Goal: Transaction & Acquisition: Book appointment/travel/reservation

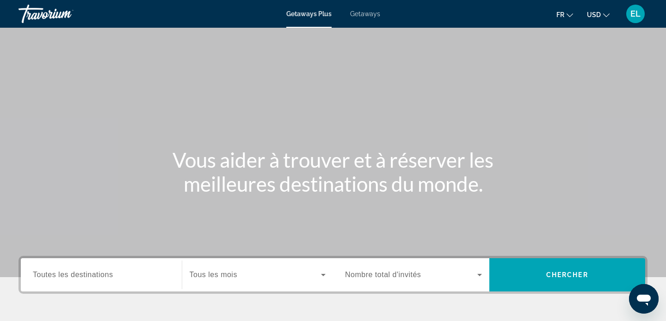
click at [364, 18] on span "Getaways" at bounding box center [365, 13] width 30 height 7
click at [303, 12] on span "Getaways Plus" at bounding box center [308, 13] width 45 height 7
click at [79, 278] on span "Toutes les destinations" at bounding box center [73, 275] width 80 height 8
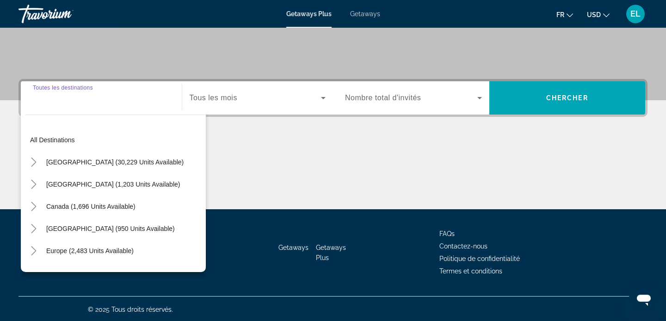
scroll to position [178, 0]
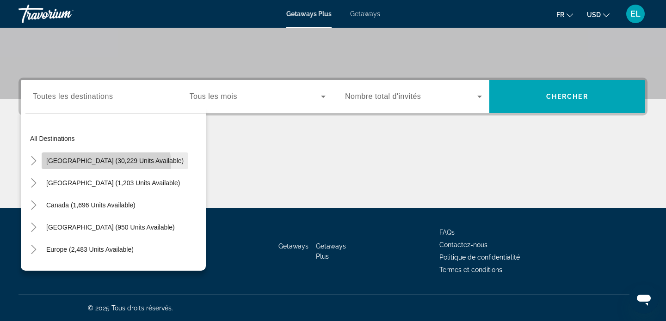
click at [106, 164] on span "United States (30,229 units available)" at bounding box center [114, 160] width 137 height 7
type input "**********"
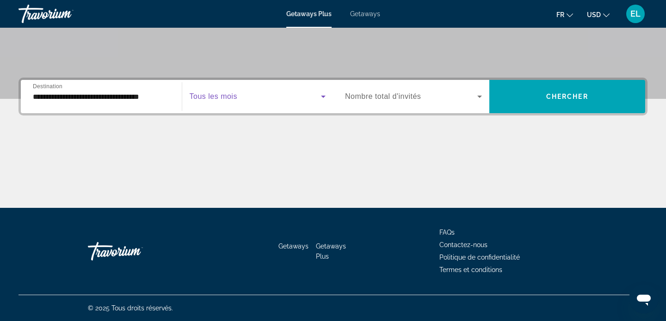
click at [259, 101] on span "Search widget" at bounding box center [256, 96] width 132 height 11
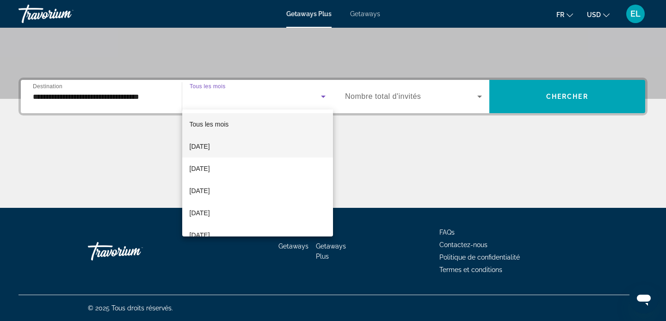
click at [210, 142] on span "[DATE]" at bounding box center [200, 146] width 20 height 11
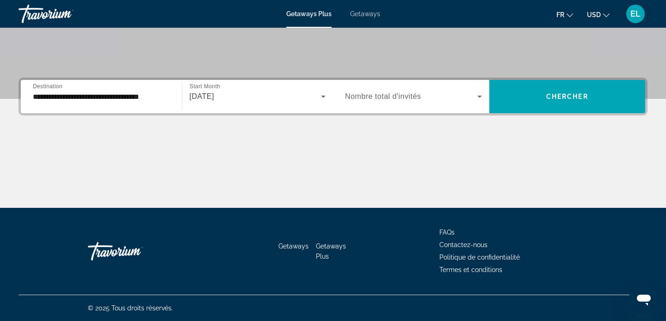
click at [383, 98] on span "Nombre total d'invités" at bounding box center [383, 96] width 76 height 8
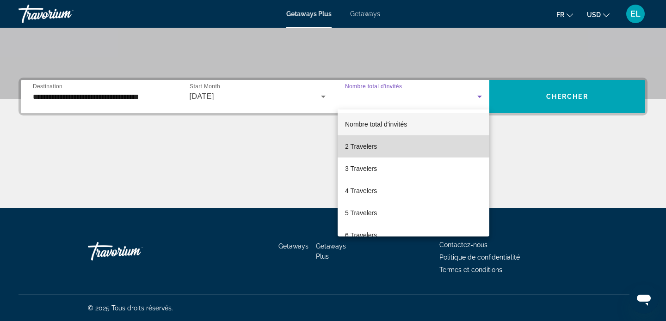
click at [365, 145] on span "2 Travelers" at bounding box center [361, 146] width 32 height 11
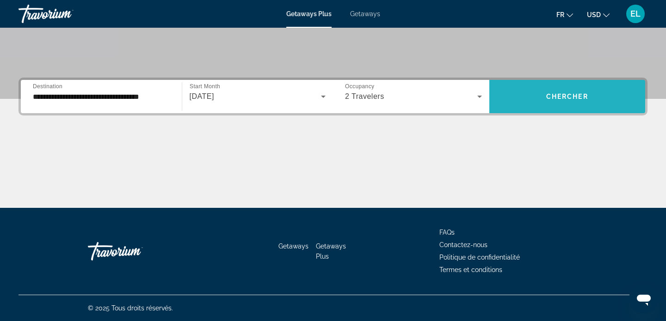
click at [556, 98] on span "Chercher" at bounding box center [567, 96] width 42 height 7
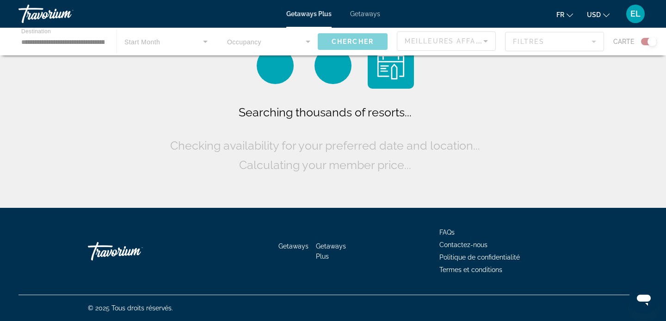
click at [606, 16] on icon "Change currency" at bounding box center [606, 15] width 6 height 6
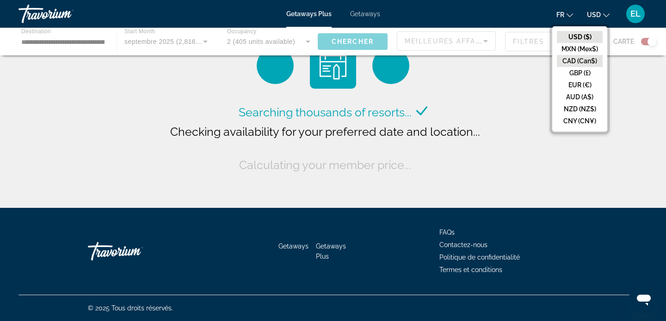
click at [578, 58] on button "CAD (Can$)" at bounding box center [580, 61] width 46 height 12
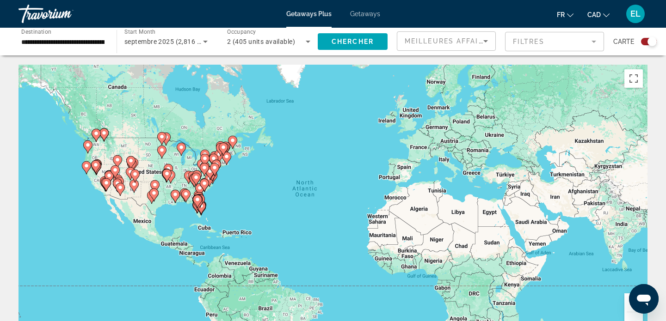
click at [209, 218] on div "To activate drag with keyboard, press Alt + Enter. Once in keyboard drag state,…" at bounding box center [332, 203] width 629 height 277
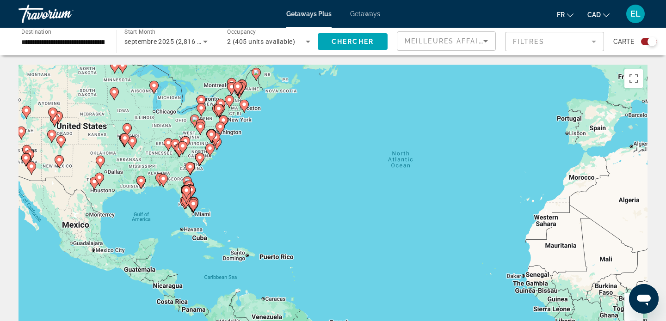
click at [209, 218] on div "To activate drag with keyboard, press Alt + Enter. Once in keyboard drag state,…" at bounding box center [332, 203] width 629 height 277
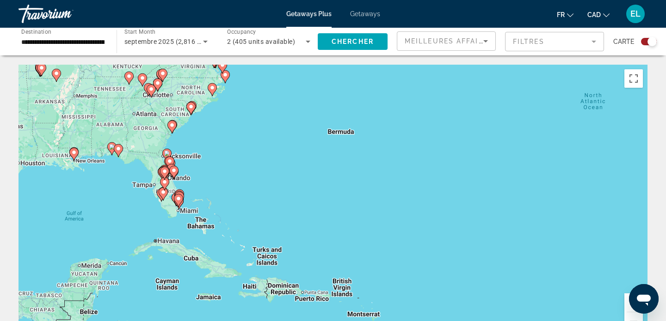
click at [209, 218] on div "To activate drag with keyboard, press Alt + Enter. Once in keyboard drag state,…" at bounding box center [332, 203] width 629 height 277
click at [188, 197] on div "To activate drag with keyboard, press Alt + Enter. Once in keyboard drag state,…" at bounding box center [332, 203] width 629 height 277
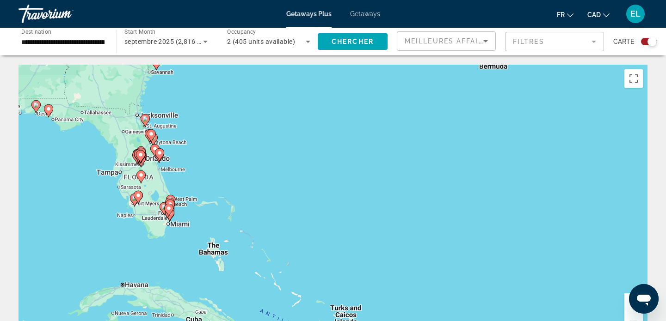
click at [188, 197] on div "To activate drag with keyboard, press Alt + Enter. Once in keyboard drag state,…" at bounding box center [332, 203] width 629 height 277
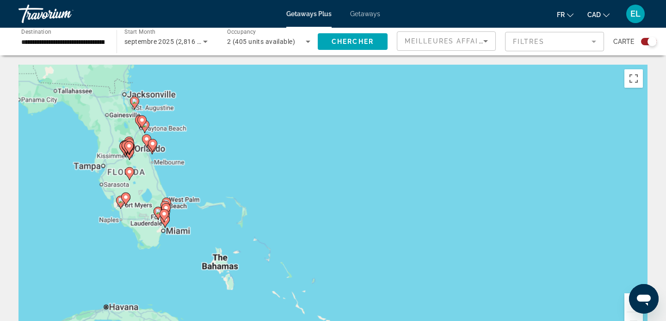
click at [188, 197] on div "To activate drag with keyboard, press Alt + Enter. Once in keyboard drag state,…" at bounding box center [332, 203] width 629 height 277
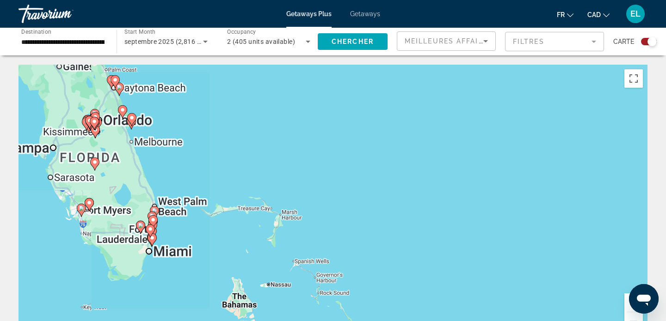
click at [188, 197] on div "To activate drag with keyboard, press Alt + Enter. Once in keyboard drag state,…" at bounding box center [332, 203] width 629 height 277
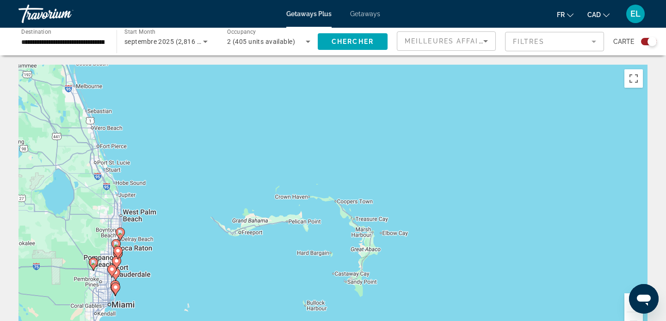
click at [188, 197] on div "To activate drag with keyboard, press Alt + Enter. Once in keyboard drag state,…" at bounding box center [332, 203] width 629 height 277
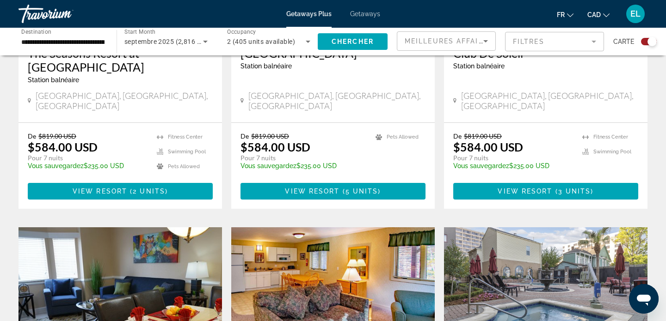
drag, startPoint x: 127, startPoint y: 272, endPoint x: 307, endPoint y: 353, distance: 197.8
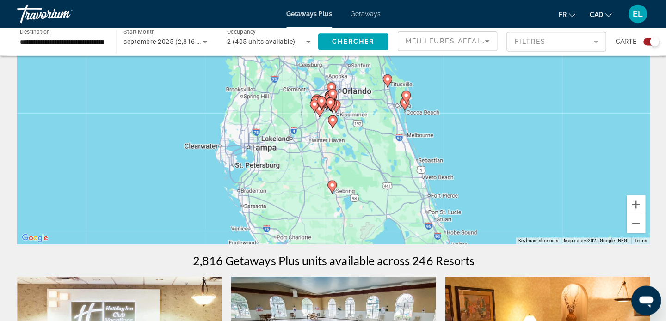
scroll to position [87, 0]
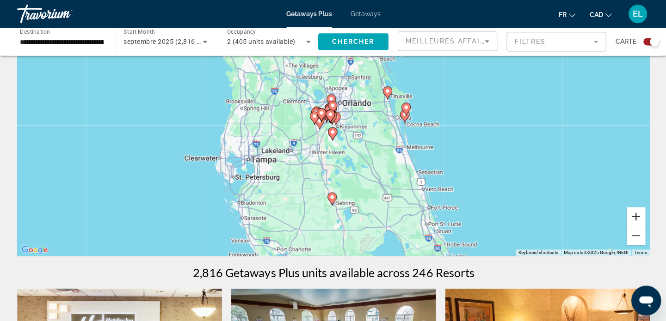
click at [633, 213] on button "Zoom in" at bounding box center [633, 215] width 18 height 18
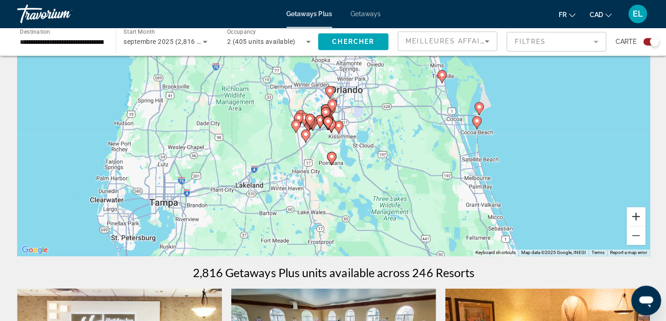
click at [633, 213] on button "Zoom in" at bounding box center [633, 215] width 18 height 18
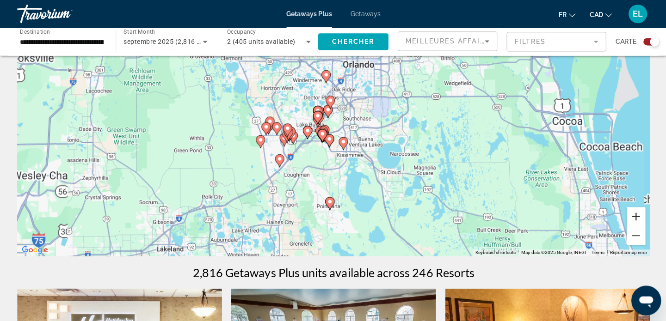
click at [633, 213] on button "Zoom in" at bounding box center [633, 215] width 18 height 18
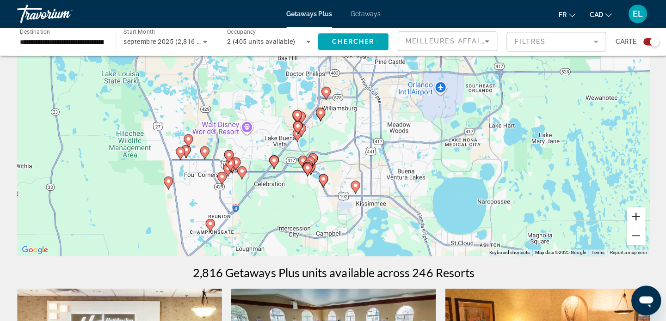
click at [633, 213] on button "Zoom in" at bounding box center [633, 215] width 18 height 18
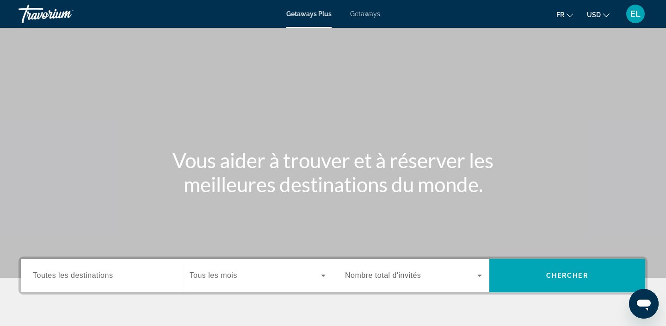
click at [567, 12] on button "fr English Español Français Italiano Português русский" at bounding box center [564, 14] width 17 height 13
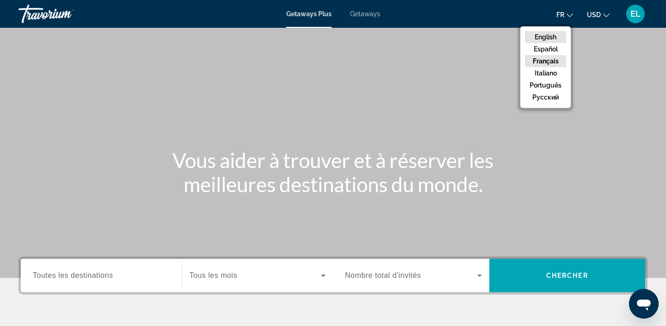
click at [553, 37] on button "English" at bounding box center [545, 37] width 41 height 12
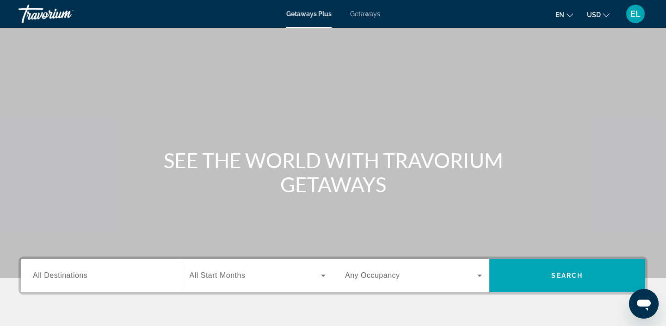
click at [604, 15] on button "USD USD ($) MXN (Mex$) CAD (Can$) GBP (£) EUR (€) AUD (A$) NZD (NZ$) CNY (CN¥)" at bounding box center [598, 14] width 23 height 13
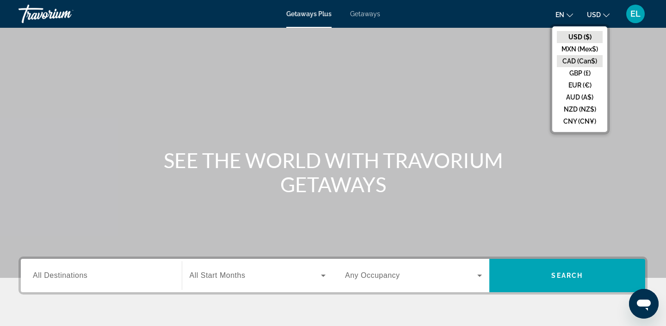
click at [582, 61] on button "CAD (Can$)" at bounding box center [580, 61] width 46 height 12
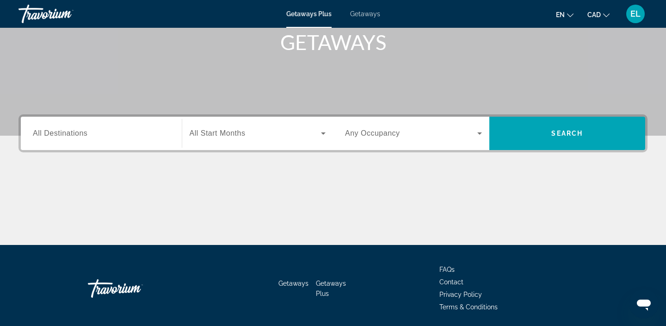
scroll to position [174, 0]
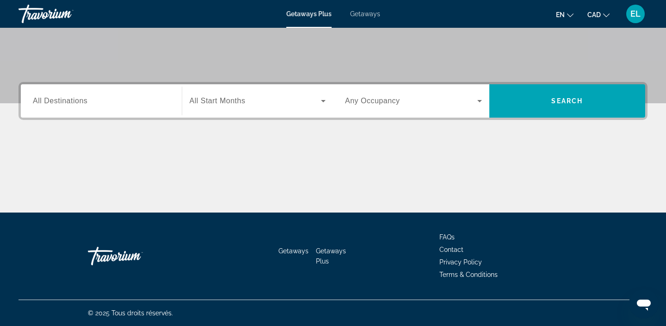
click at [130, 104] on input "Destination All Destinations" at bounding box center [101, 101] width 137 height 11
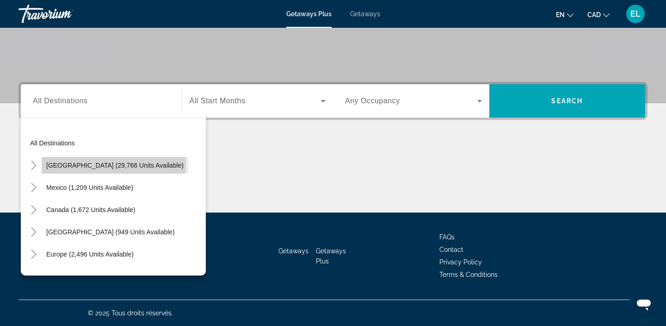
click at [113, 163] on span "[GEOGRAPHIC_DATA] (29,766 units available)" at bounding box center [114, 164] width 137 height 7
type input "**********"
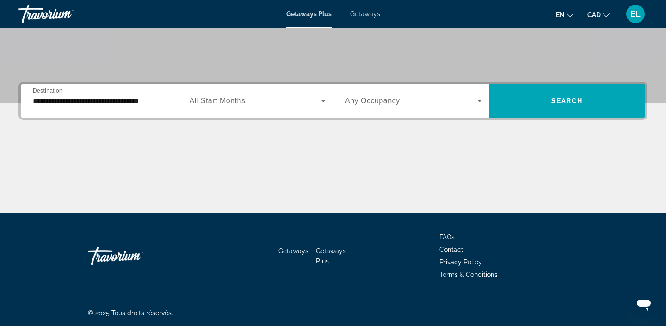
click at [220, 106] on div "Search widget" at bounding box center [258, 101] width 136 height 26
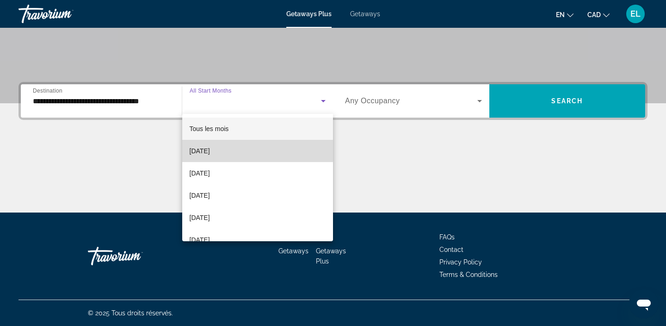
click at [210, 150] on span "[DATE]" at bounding box center [200, 150] width 20 height 11
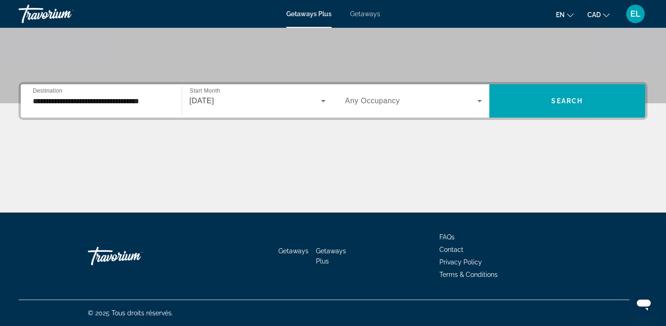
click at [378, 100] on span "Any Occupancy" at bounding box center [372, 101] width 55 height 8
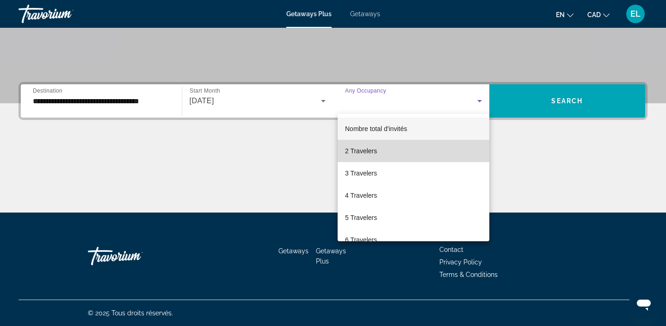
click at [366, 151] on span "2 Travelers" at bounding box center [361, 150] width 32 height 11
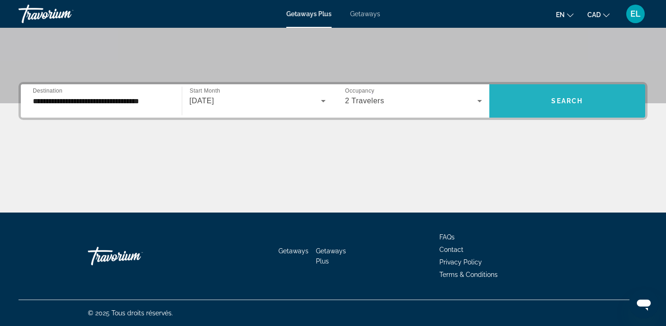
click at [559, 101] on span "Search" at bounding box center [566, 100] width 31 height 7
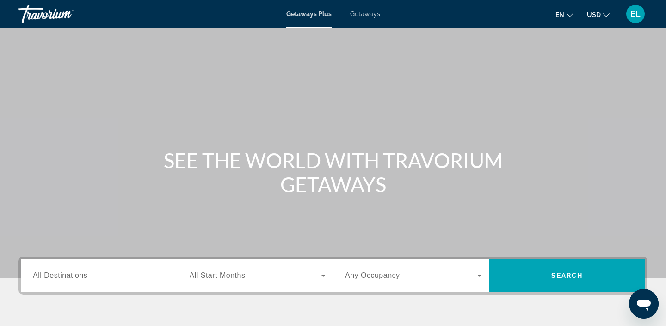
click at [607, 17] on button "USD USD ($) MXN (Mex$) CAD (Can$) GBP (£) EUR (€) AUD (A$) NZD (NZ$) CNY (CN¥)" at bounding box center [598, 14] width 23 height 13
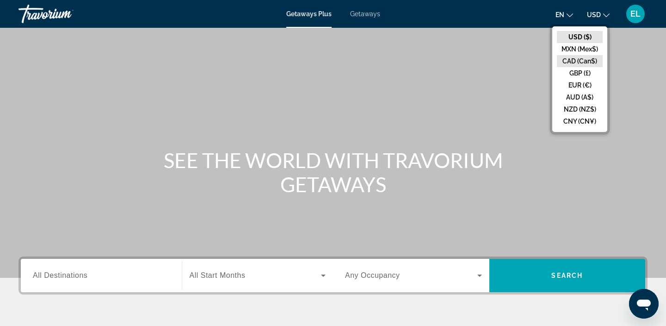
click at [583, 63] on button "CAD (Can$)" at bounding box center [580, 61] width 46 height 12
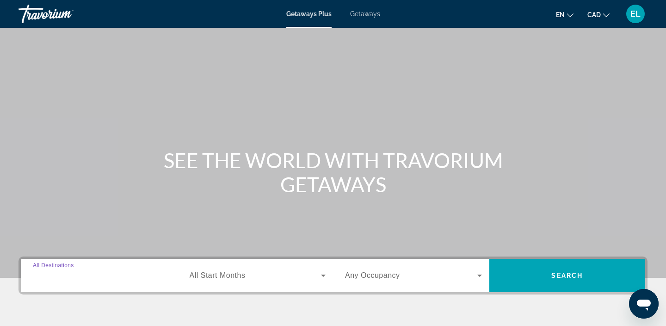
click at [132, 274] on input "Destination All Destinations" at bounding box center [101, 275] width 137 height 11
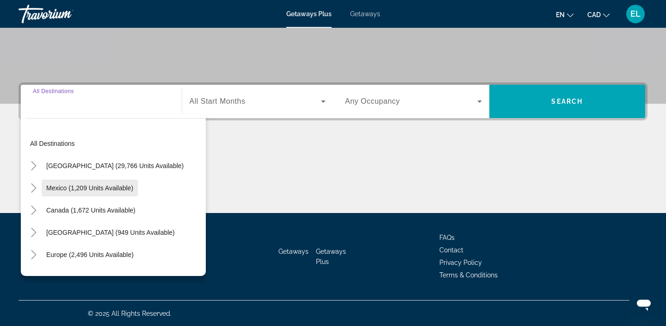
scroll to position [174, 0]
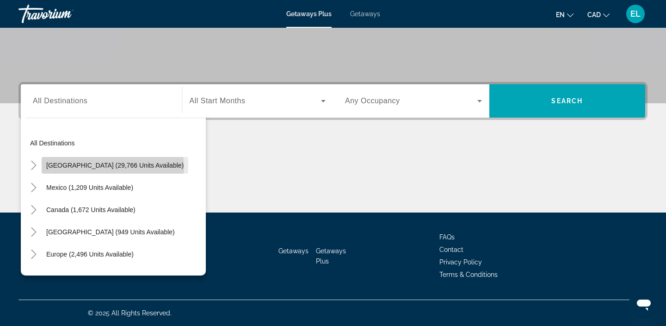
click at [112, 167] on span "[GEOGRAPHIC_DATA] (29,766 units available)" at bounding box center [114, 164] width 137 height 7
type input "**********"
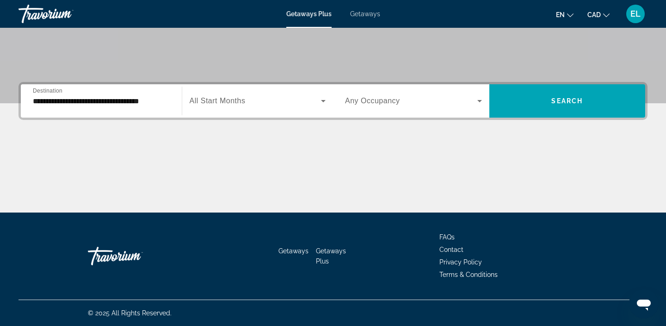
click at [218, 99] on span "All Start Months" at bounding box center [218, 101] width 56 height 8
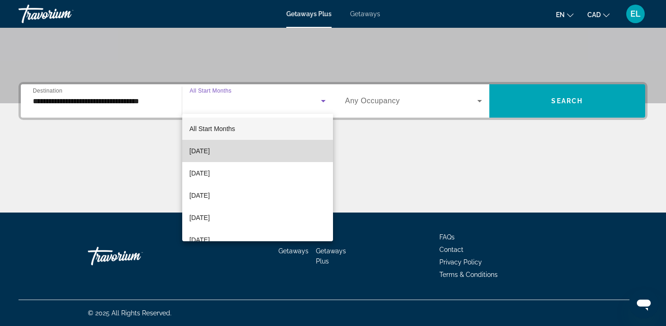
click at [210, 151] on span "[DATE]" at bounding box center [200, 150] width 20 height 11
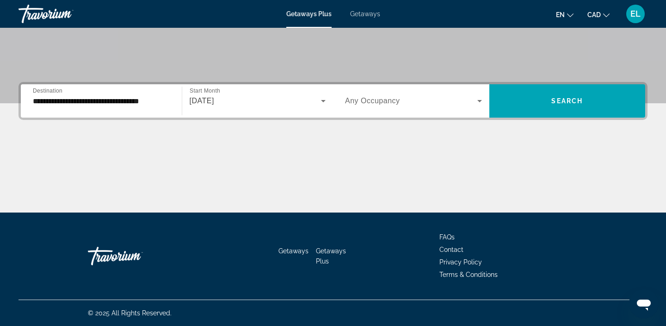
click at [384, 104] on span "Any Occupancy" at bounding box center [372, 101] width 55 height 8
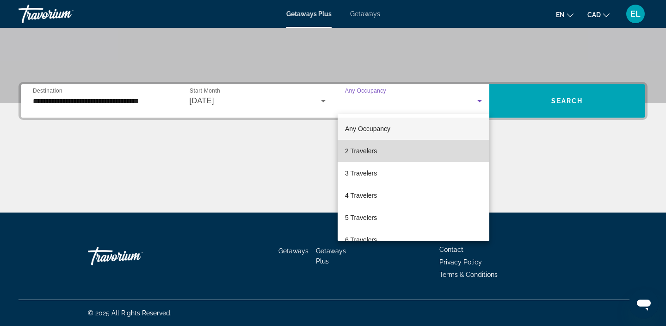
click at [369, 152] on span "2 Travelers" at bounding box center [361, 150] width 32 height 11
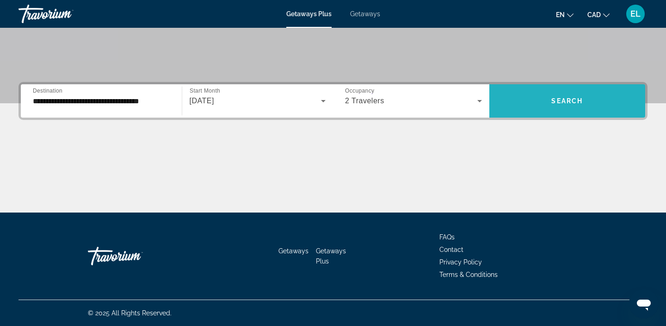
click at [557, 101] on span "Search" at bounding box center [566, 100] width 31 height 7
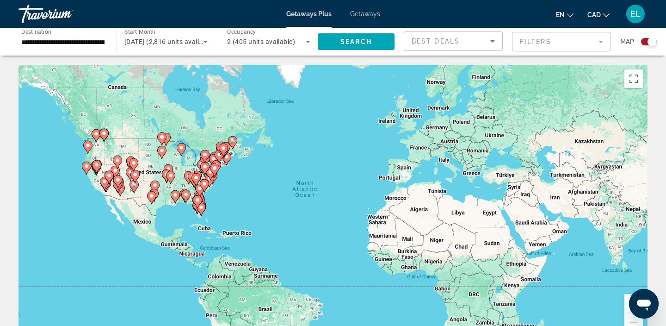
click at [198, 208] on gmp-advanced-marker "Main content" at bounding box center [197, 202] width 9 height 14
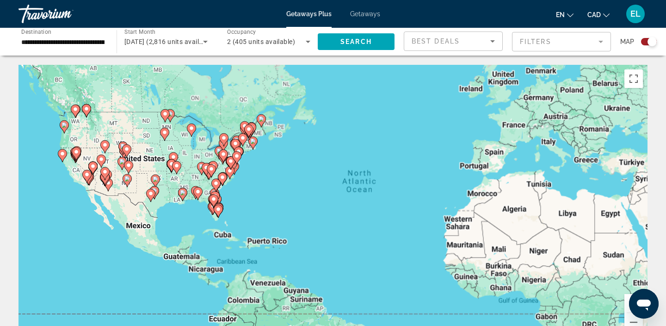
click at [198, 208] on div "To activate drag with keyboard, press Alt + Enter. Once in keyboard drag state,…" at bounding box center [332, 203] width 629 height 277
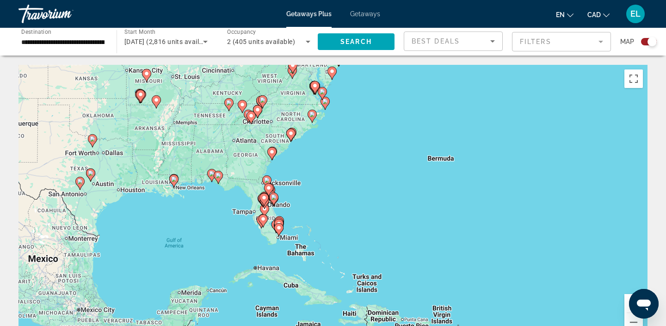
click at [271, 208] on div "To activate drag with keyboard, press Alt + Enter. Once in keyboard drag state,…" at bounding box center [332, 203] width 629 height 277
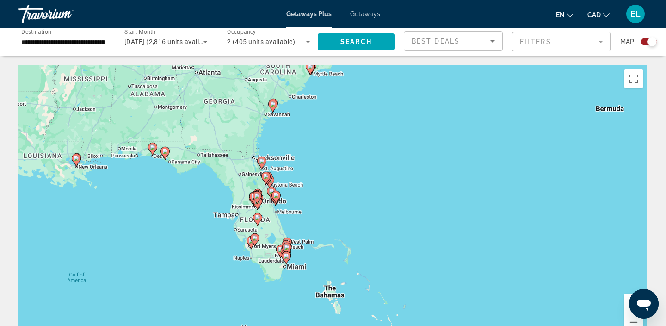
click at [271, 208] on div "To activate drag with keyboard, press Alt + Enter. Once in keyboard drag state,…" at bounding box center [332, 203] width 629 height 277
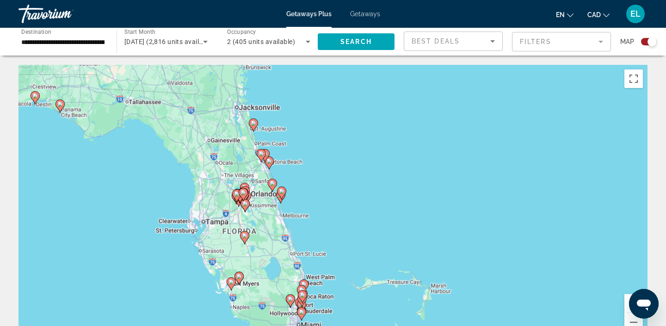
click at [271, 208] on div "To activate drag with keyboard, press Alt + Enter. Once in keyboard drag state,…" at bounding box center [332, 203] width 629 height 277
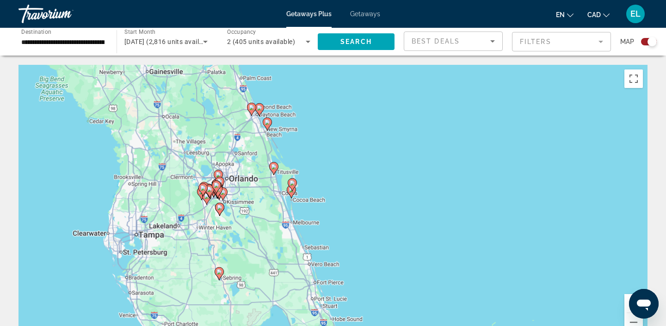
click at [271, 208] on div "To activate drag with keyboard, press Alt + Enter. Once in keyboard drag state,…" at bounding box center [332, 203] width 629 height 277
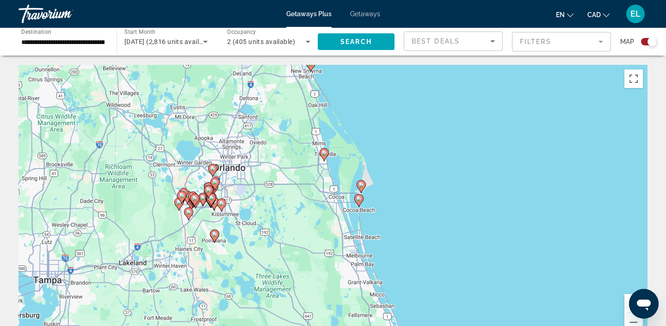
drag, startPoint x: 200, startPoint y: 176, endPoint x: 249, endPoint y: 195, distance: 52.6
click at [249, 195] on div "To activate drag with keyboard, press Alt + Enter. Once in keyboard drag state,…" at bounding box center [332, 203] width 629 height 277
click at [365, 13] on span "Getaways" at bounding box center [365, 13] width 30 height 7
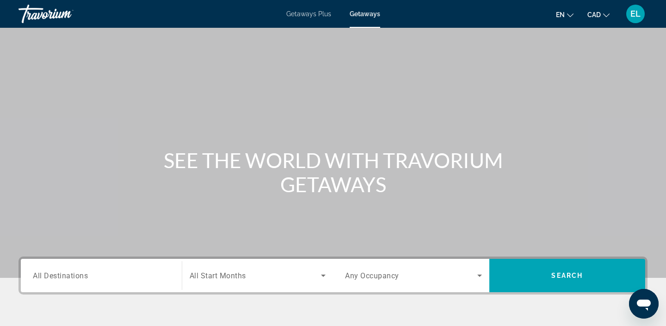
click at [638, 13] on span "EL" at bounding box center [635, 13] width 10 height 9
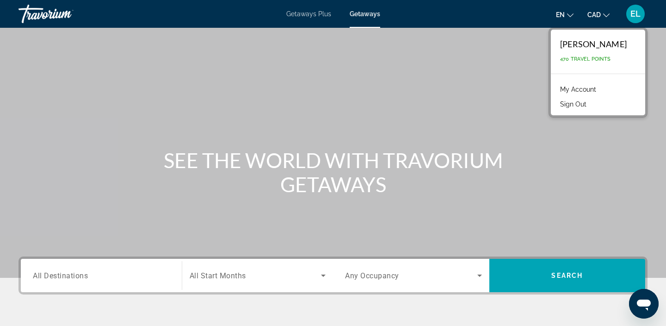
click at [451, 68] on div "Main content" at bounding box center [333, 138] width 666 height 277
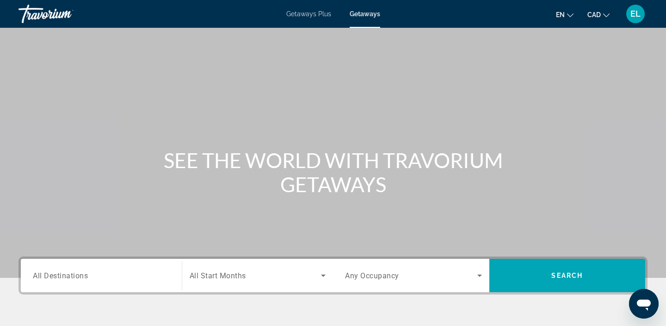
click at [38, 17] on div "Travorium" at bounding box center [64, 14] width 92 height 24
click at [55, 14] on div "Travorium" at bounding box center [64, 14] width 92 height 24
click at [299, 12] on span "Getaways Plus" at bounding box center [308, 13] width 45 height 7
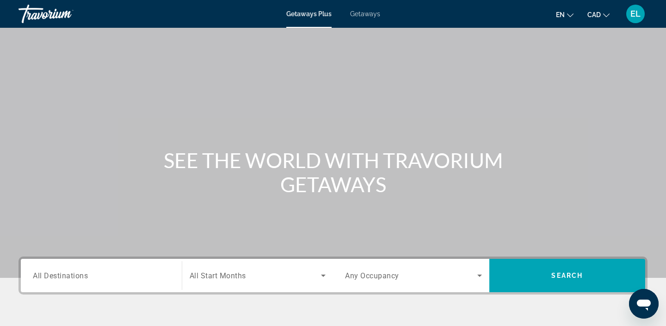
scroll to position [174, 0]
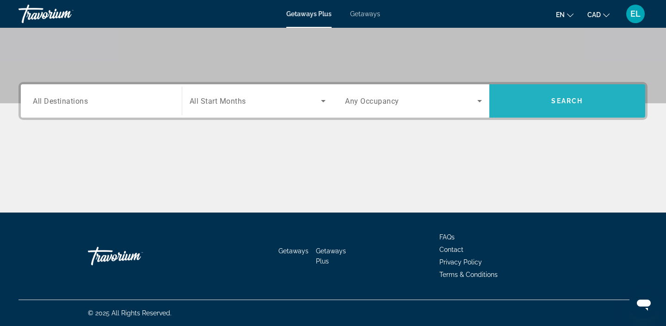
click at [530, 102] on span "Search widget" at bounding box center [567, 101] width 156 height 22
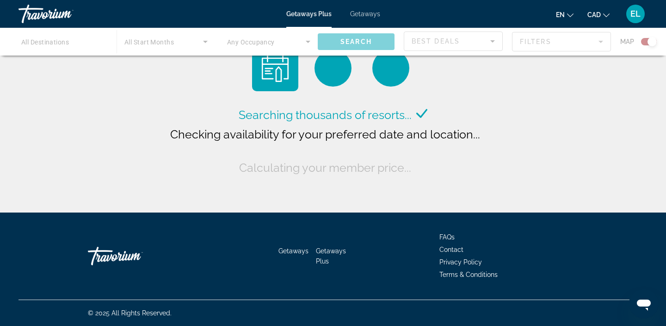
click at [569, 43] on div "Main content" at bounding box center [333, 42] width 666 height 28
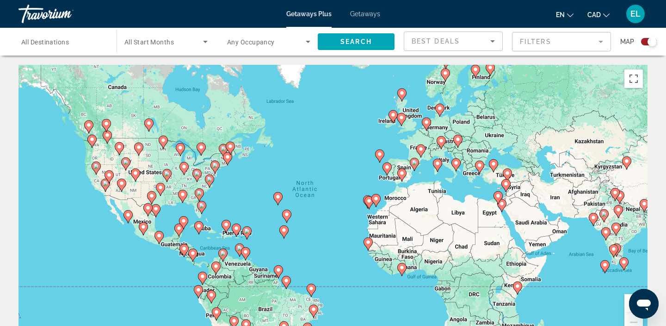
click at [208, 211] on div "To activate drag with keyboard, press Alt + Enter. Once in keyboard drag state,…" at bounding box center [332, 203] width 629 height 277
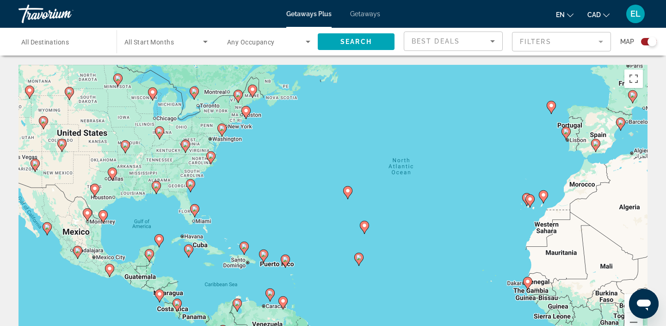
click at [208, 211] on div "To activate drag with keyboard, press Alt + Enter. Once in keyboard drag state,…" at bounding box center [332, 203] width 629 height 277
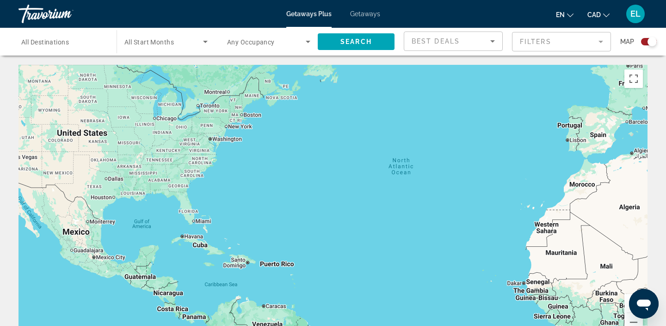
click at [208, 211] on div "To activate drag with keyboard, press Alt + Enter. Once in keyboard drag state,…" at bounding box center [332, 203] width 629 height 277
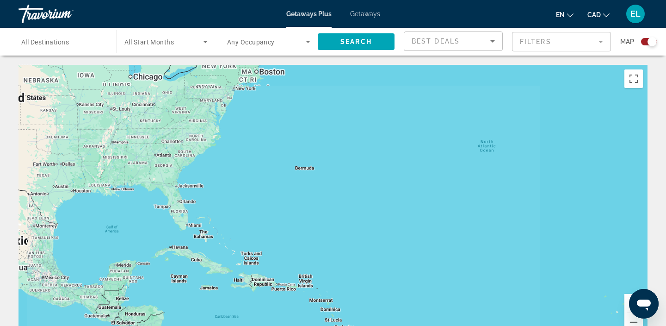
click at [208, 211] on div "To activate drag with keyboard, press Alt + Enter. Once in keyboard drag state,…" at bounding box center [332, 203] width 629 height 277
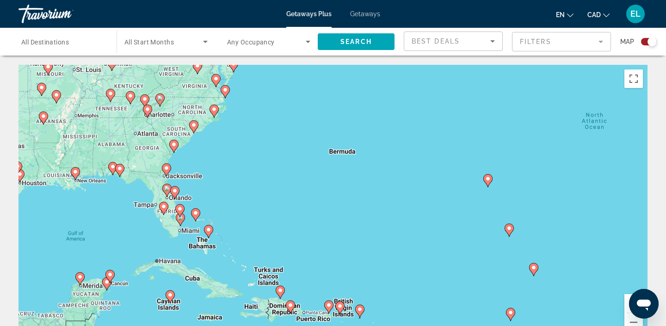
click at [208, 211] on div "To activate drag with keyboard, press Alt + Enter. Once in keyboard drag state,…" at bounding box center [332, 203] width 629 height 277
click at [180, 198] on div "To activate drag with keyboard, press Alt + Enter. Once in keyboard drag state,…" at bounding box center [332, 203] width 629 height 277
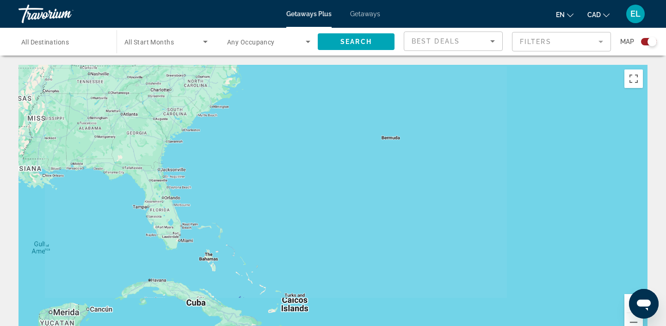
click at [180, 198] on div "To activate drag with keyboard, press Alt + Enter. Once in keyboard drag state,…" at bounding box center [332, 203] width 629 height 277
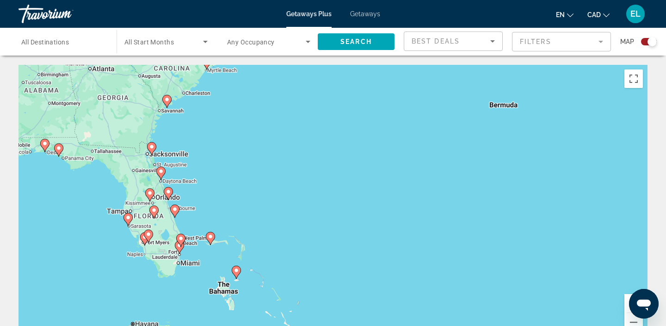
click at [180, 198] on div "To activate drag with keyboard, press Alt + Enter. Once in keyboard drag state,…" at bounding box center [332, 203] width 629 height 277
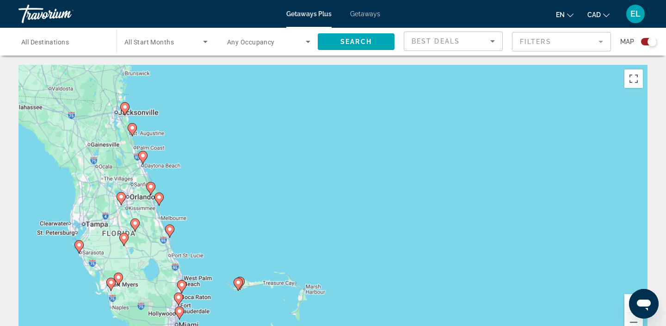
click at [180, 198] on div "To activate drag with keyboard, press Alt + Enter. Once in keyboard drag state,…" at bounding box center [332, 203] width 629 height 277
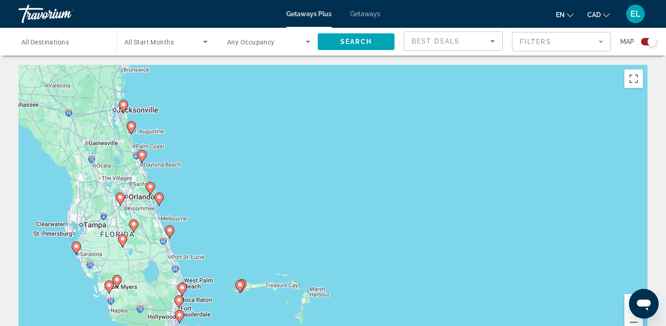
click at [180, 198] on div "To activate drag with keyboard, press Alt + Enter. Once in keyboard drag state,…" at bounding box center [332, 203] width 629 height 277
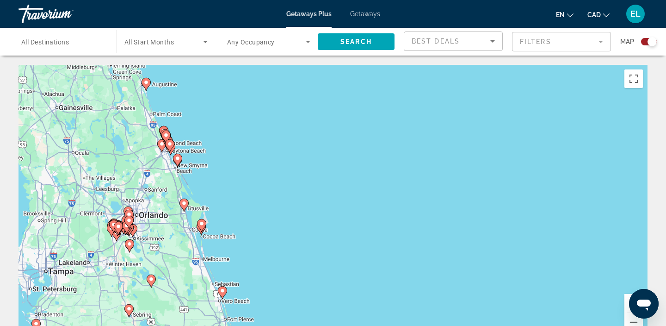
drag, startPoint x: 85, startPoint y: 205, endPoint x: 150, endPoint y: 226, distance: 68.3
click at [150, 226] on div "To activate drag with keyboard, press Alt + Enter. Once in keyboard drag state,…" at bounding box center [332, 203] width 629 height 277
